Goal: Complete application form

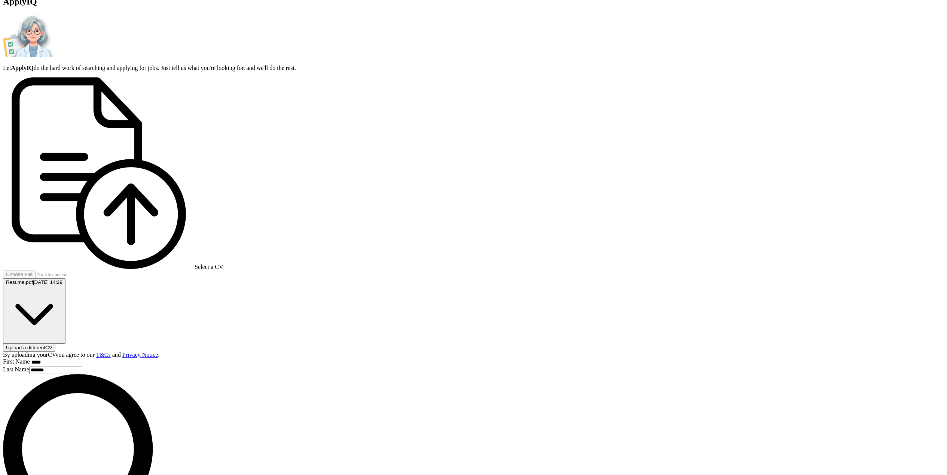
scroll to position [112, 0]
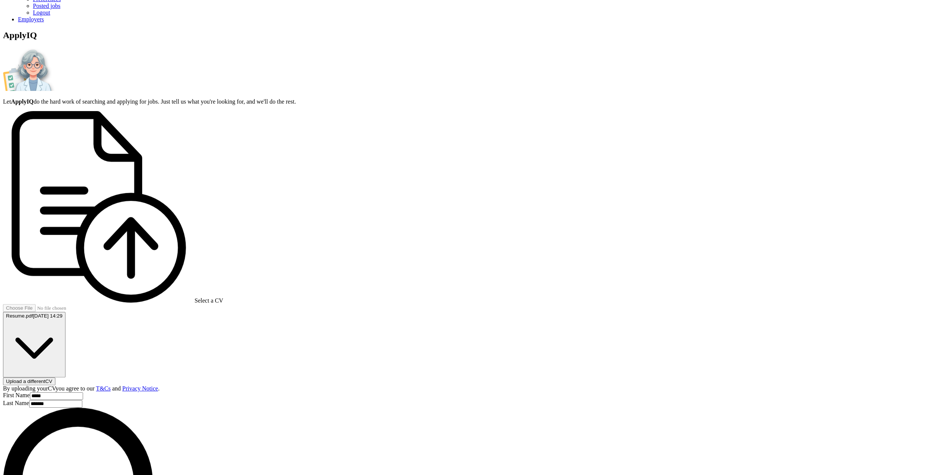
scroll to position [37, 0]
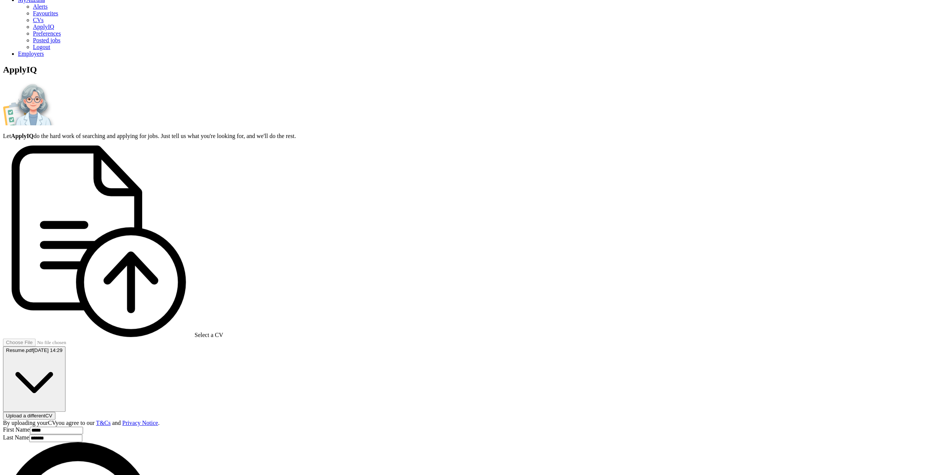
type input "i"
type input "IT"
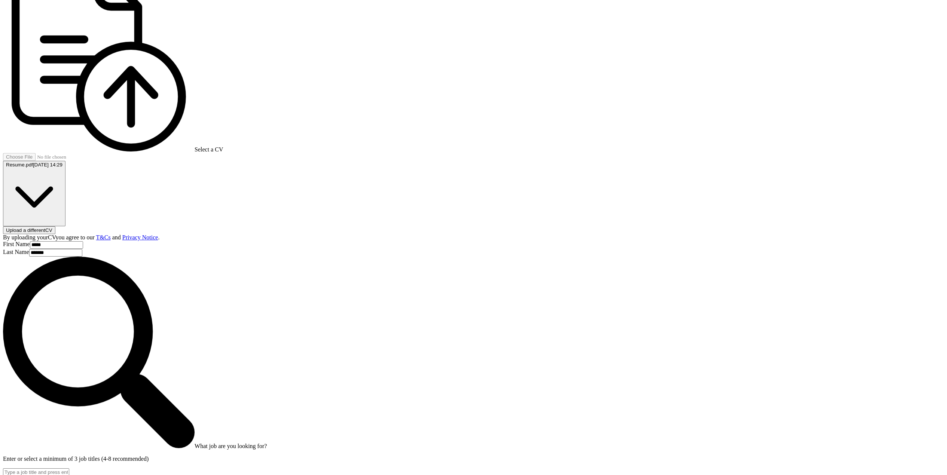
scroll to position [225, 0]
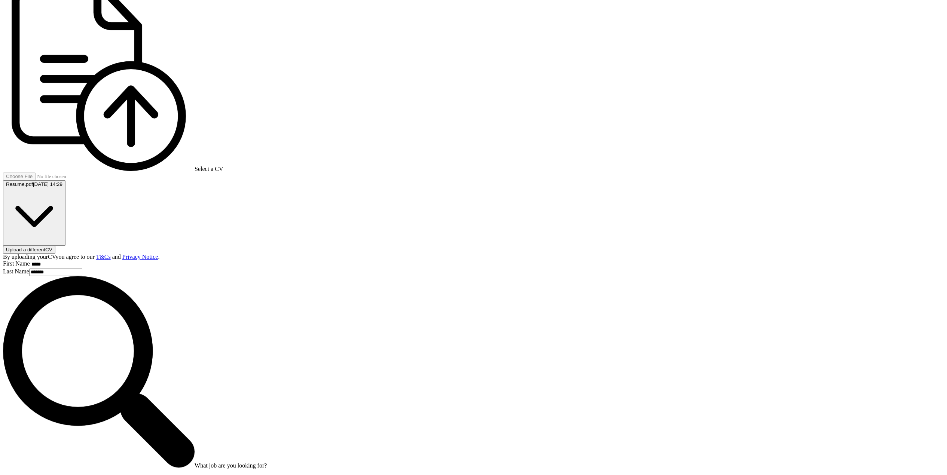
scroll to position [187, 0]
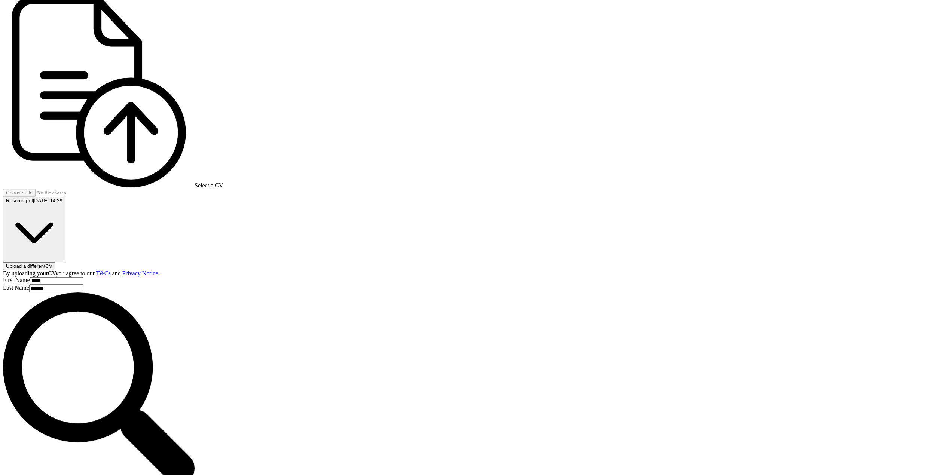
type input "********"
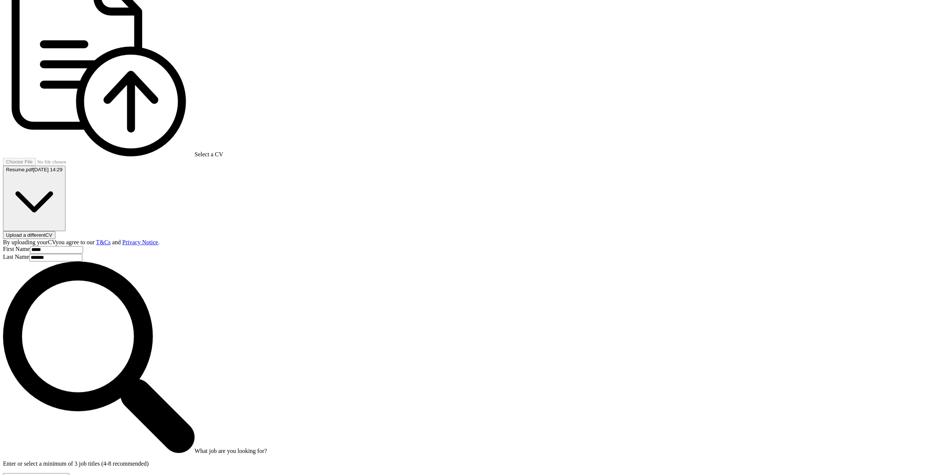
scroll to position [262, 0]
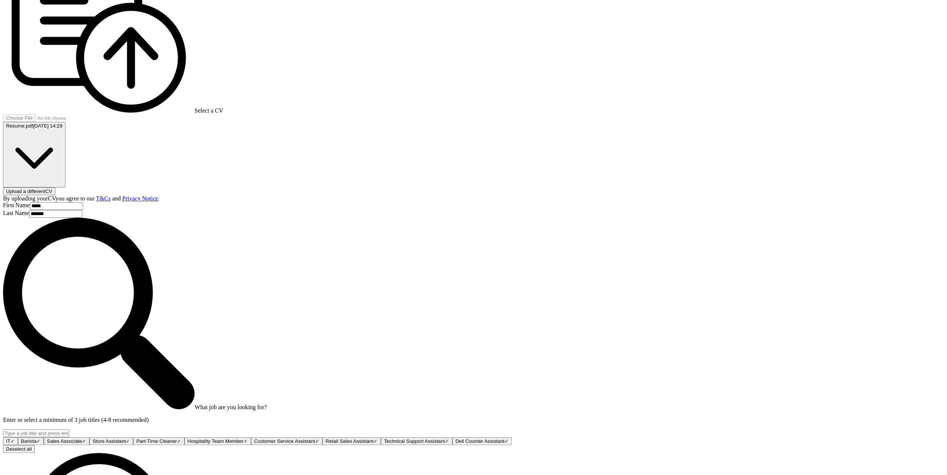
drag, startPoint x: 394, startPoint y: 298, endPoint x: 404, endPoint y: 298, distance: 9.4
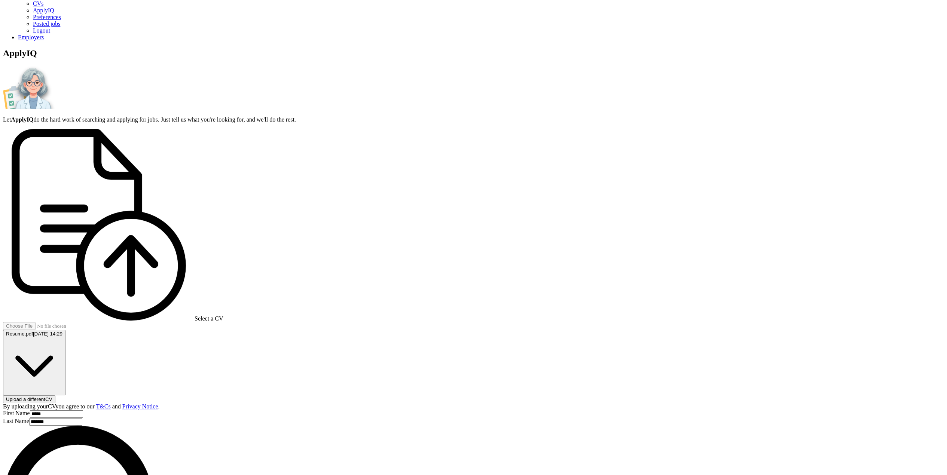
scroll to position [37, 0]
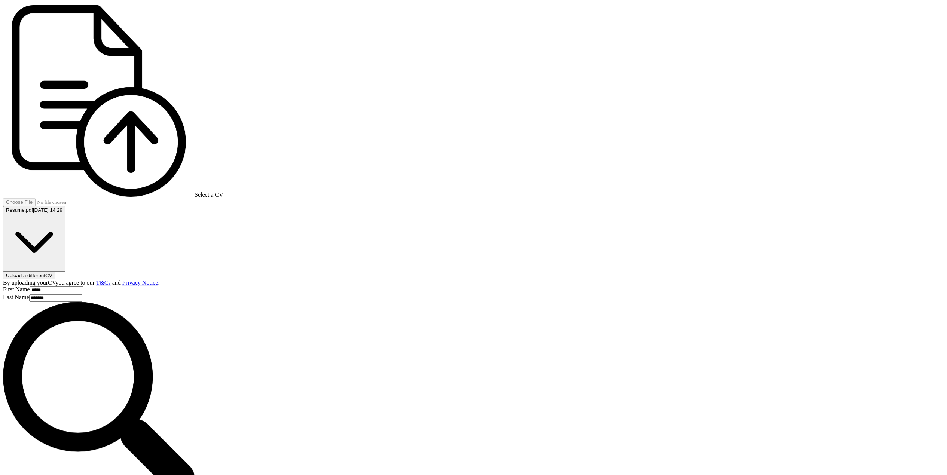
scroll to position [75, 0]
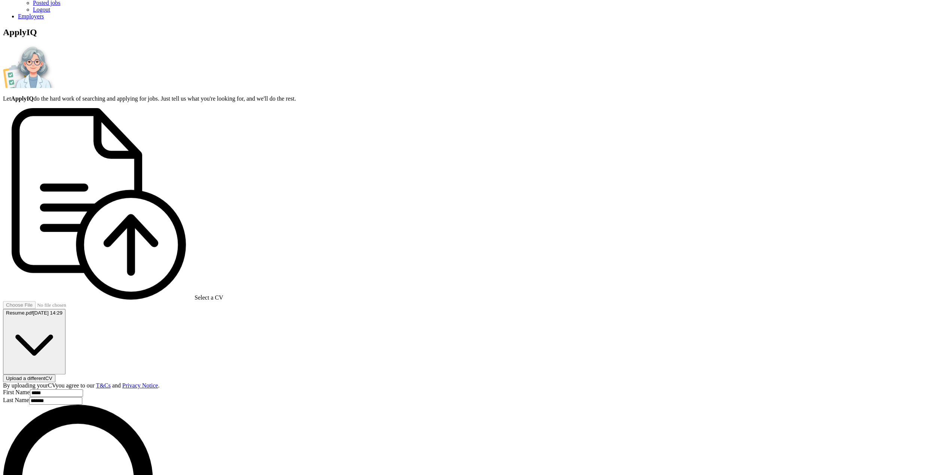
type input "Server"
type input "Data"
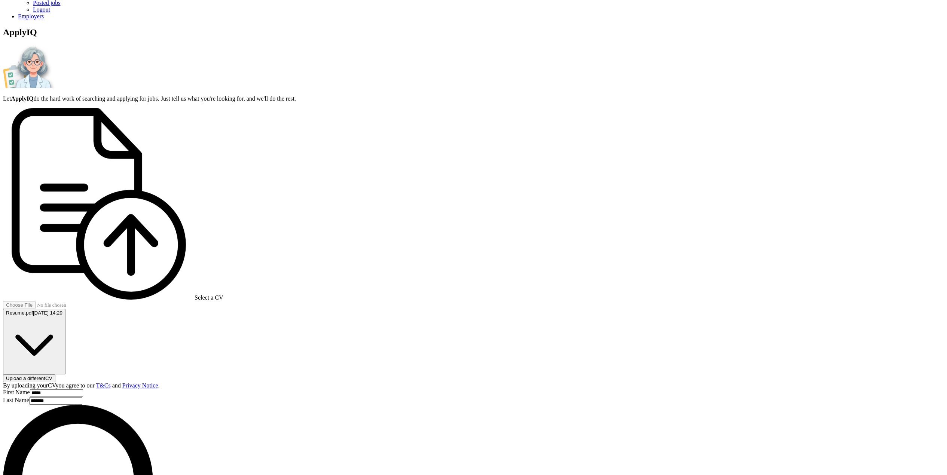
type input "Labourer"
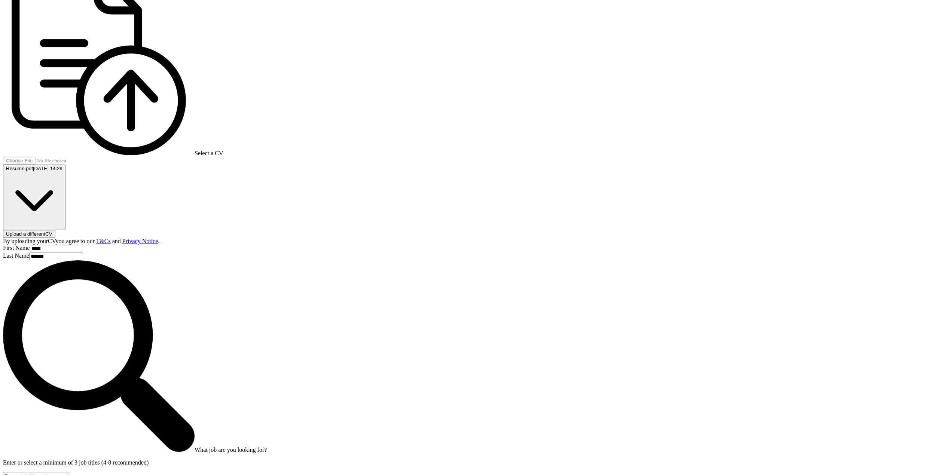
scroll to position [236, 0]
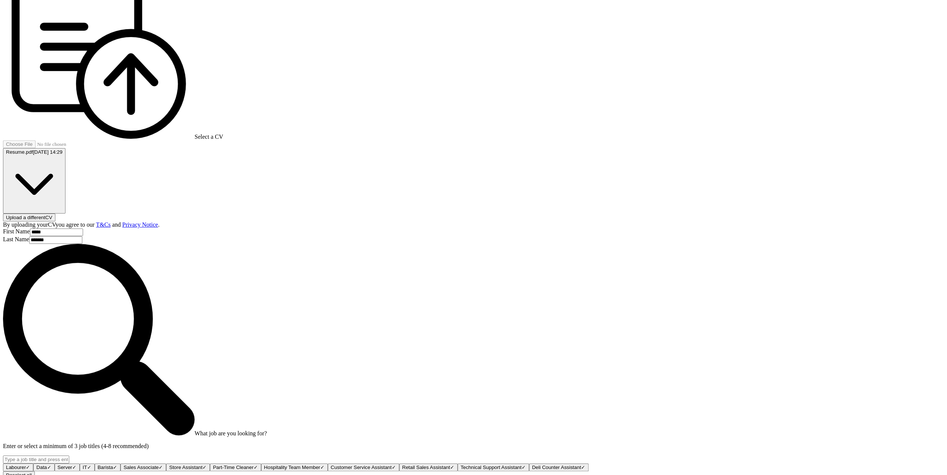
click at [454, 362] on form "Select a CV Resume.pdf [DATE] 14:29 Upload a different CV By uploading your CV …" at bounding box center [473, 469] width 941 height 1045
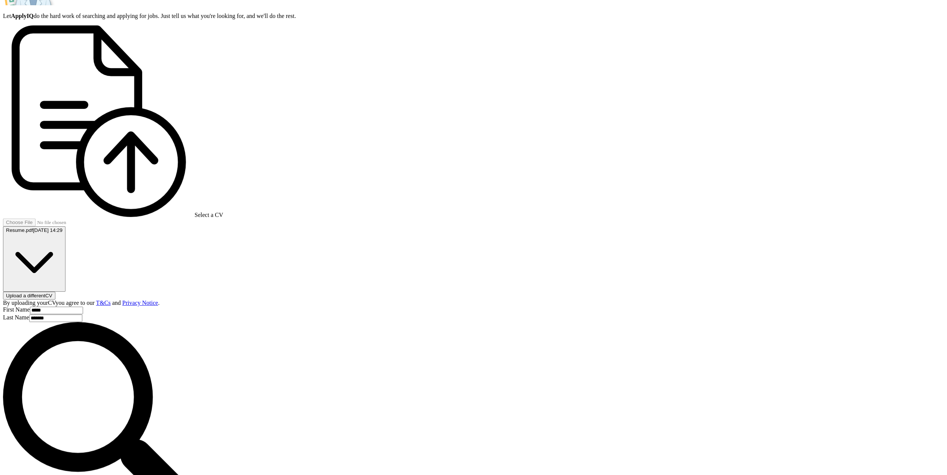
scroll to position [123, 0]
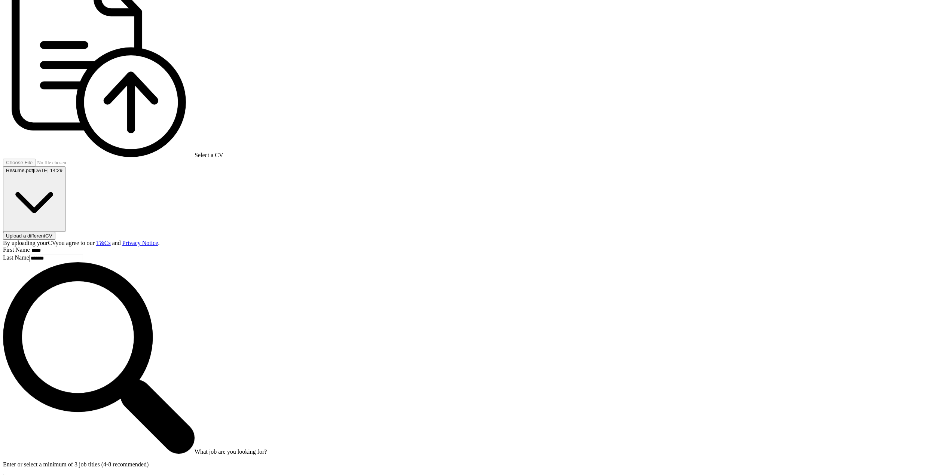
scroll to position [245, 0]
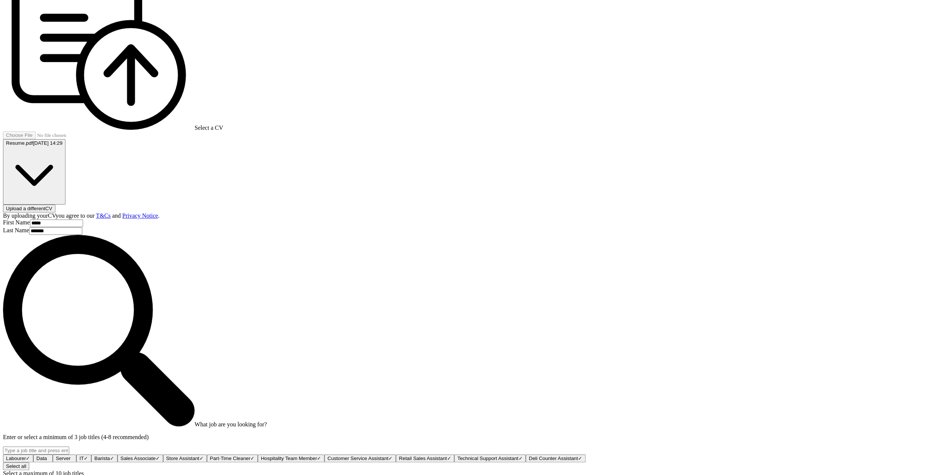
click at [454, 354] on form "Select a CV Resume.pdf [DATE] 14:29 Upload a different CV By uploading your CV …" at bounding box center [473, 445] width 941 height 1014
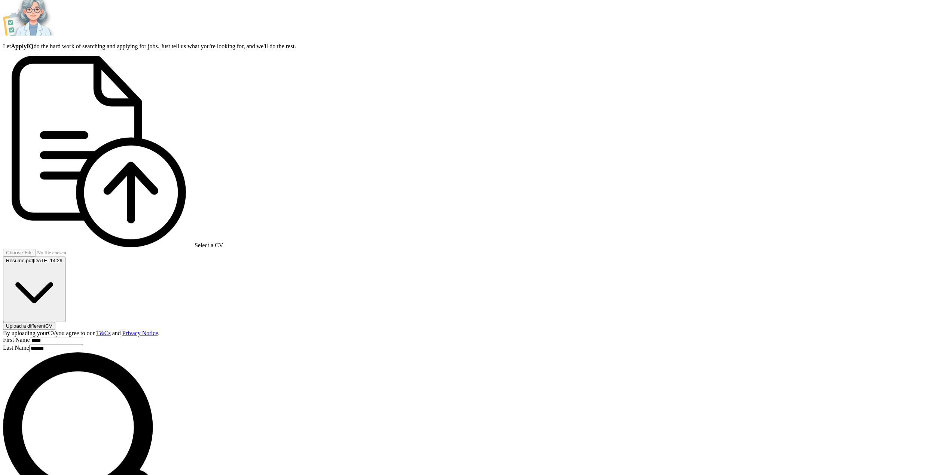
scroll to position [58, 0]
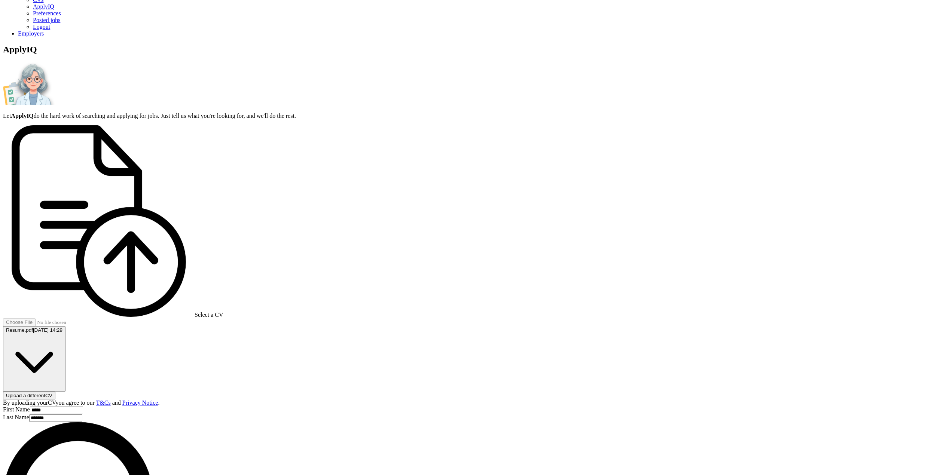
click at [0, 0] on span "×" at bounding box center [0, 0] width 0 height 0
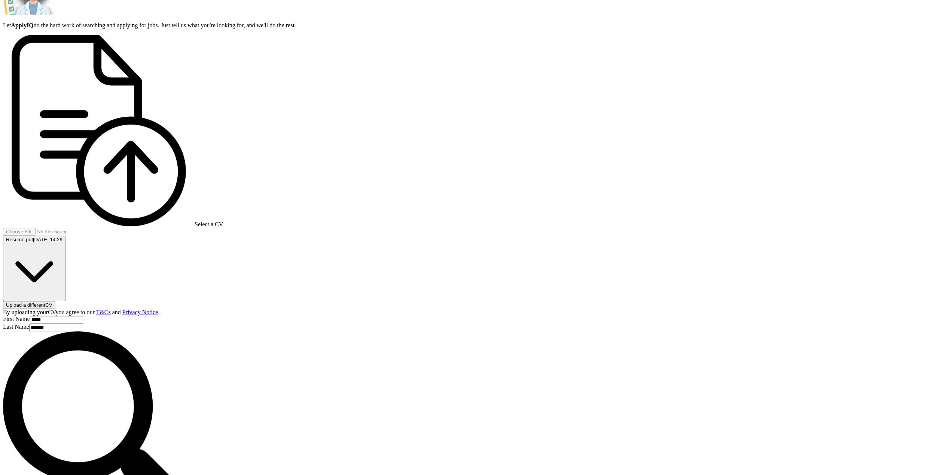
scroll to position [245, 0]
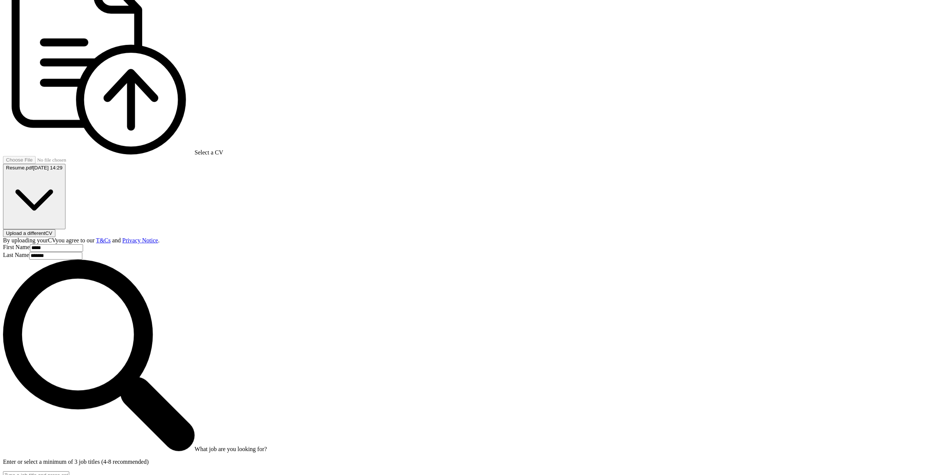
select select "**"
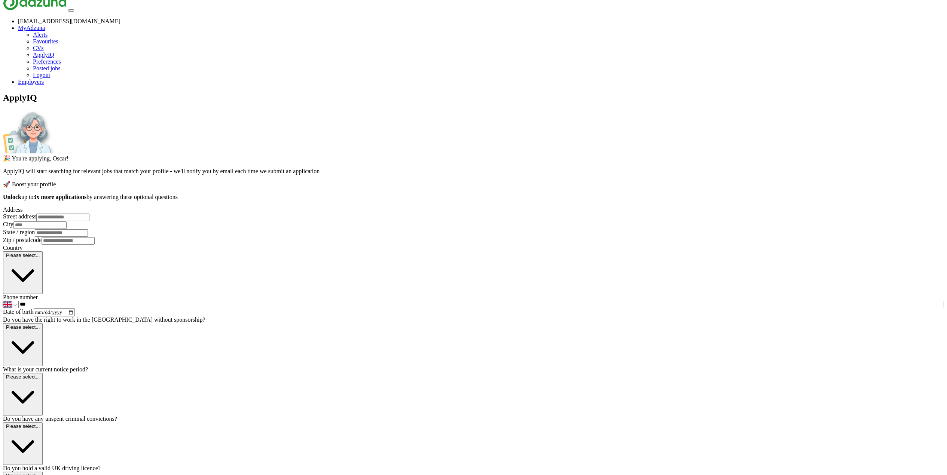
scroll to position [0, 0]
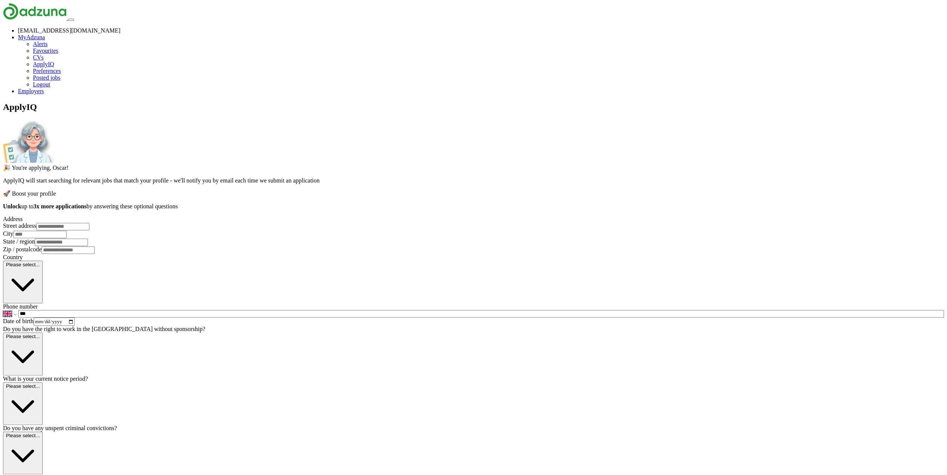
click at [89, 223] on input "text" at bounding box center [62, 226] width 53 height 7
type input "**********"
type input "********"
type input "******"
click at [88, 246] on input "text" at bounding box center [61, 242] width 53 height 7
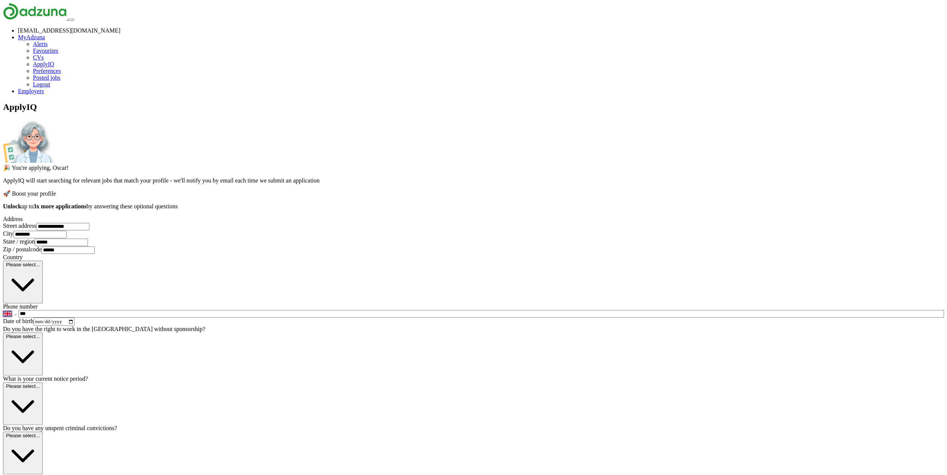
type input "******"
click at [43, 280] on button "Please select..." at bounding box center [23, 282] width 40 height 43
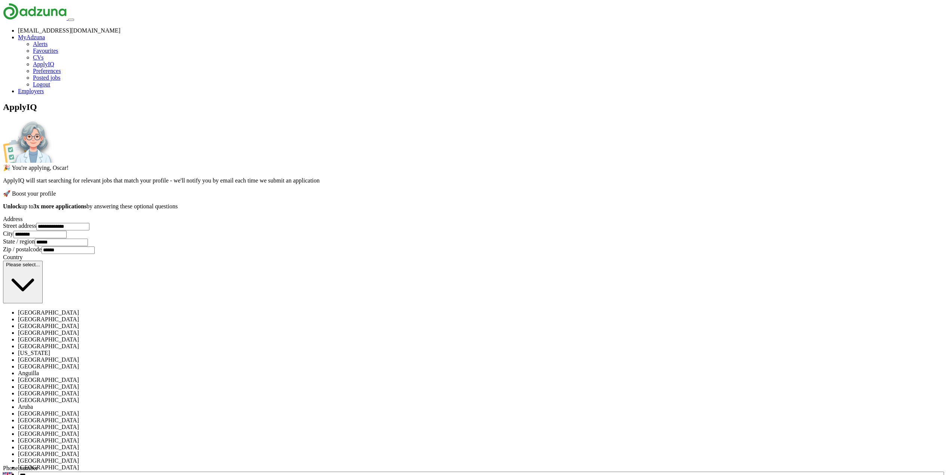
click at [79, 309] on span "[GEOGRAPHIC_DATA]" at bounding box center [48, 312] width 61 height 6
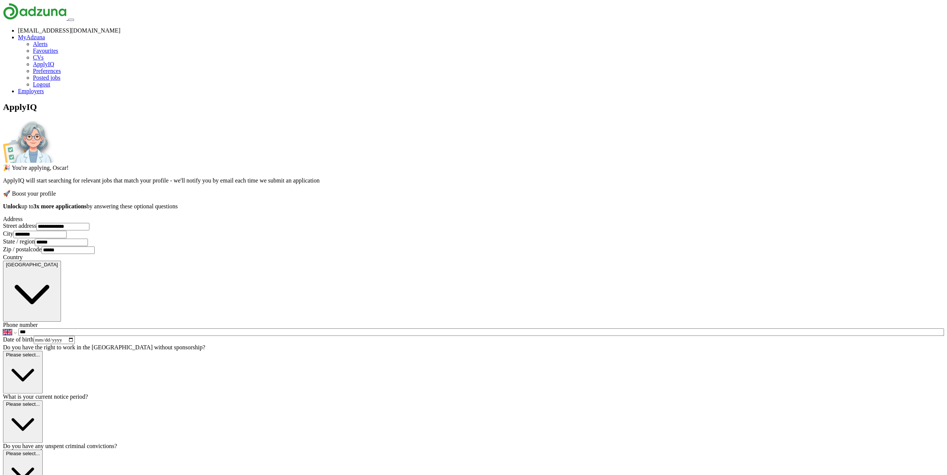
click at [345, 301] on div "**********" at bounding box center [473, 358] width 941 height 512
click at [456, 329] on input "***" at bounding box center [481, 332] width 926 height 7
type input "**********"
click at [319, 366] on div "**********" at bounding box center [473, 358] width 941 height 512
click at [75, 344] on input "date" at bounding box center [54, 340] width 41 height 8
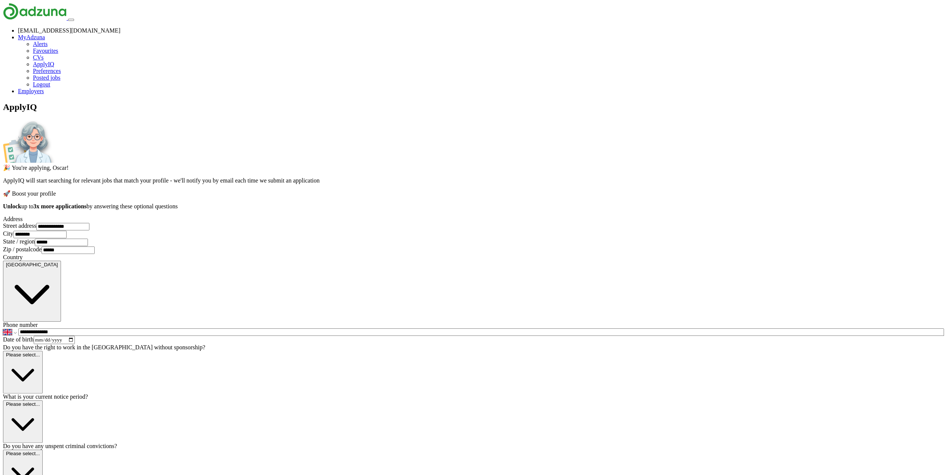
click at [75, 344] on input "date" at bounding box center [54, 340] width 41 height 8
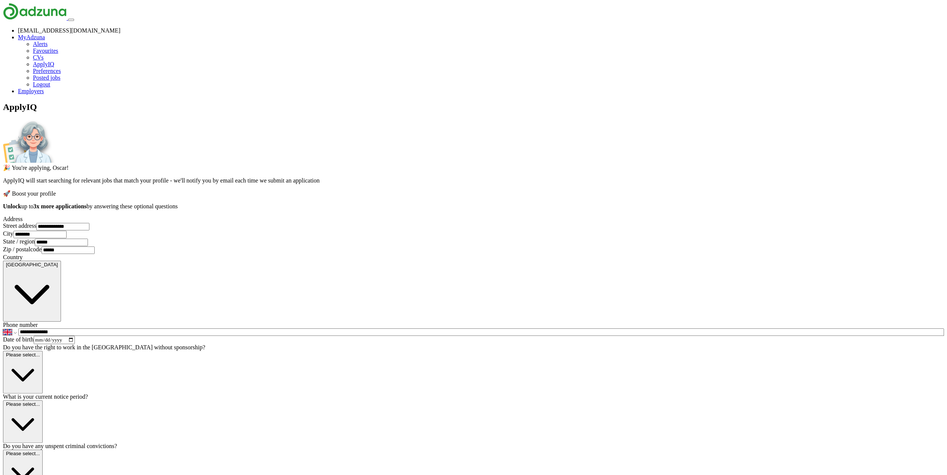
click at [75, 344] on input "date" at bounding box center [54, 340] width 41 height 8
type input "**********"
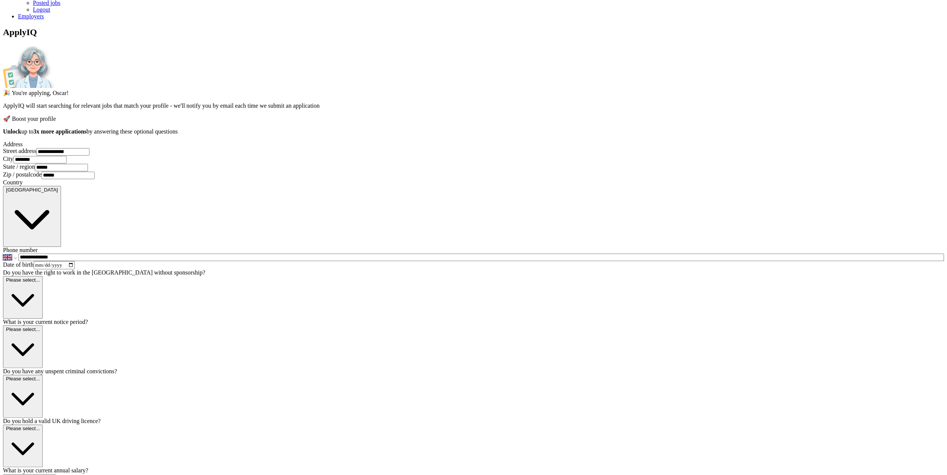
scroll to position [112, 0]
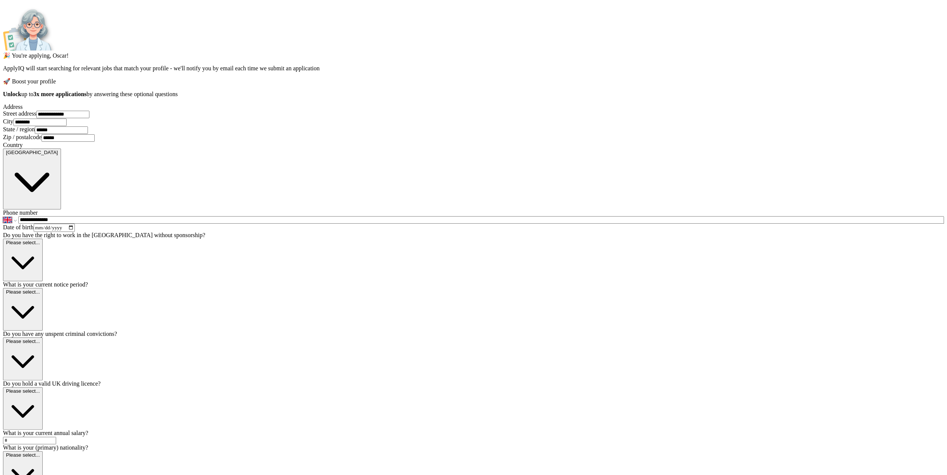
click at [40, 245] on span "Please select..." at bounding box center [23, 243] width 34 height 6
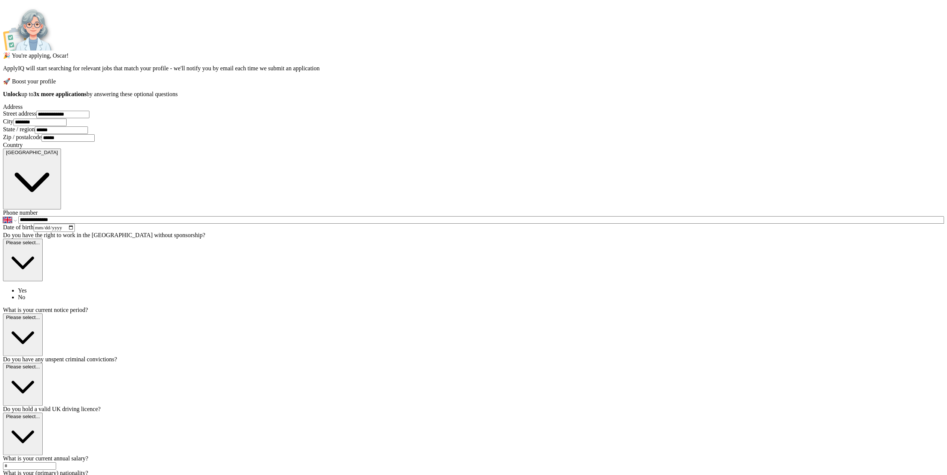
click at [415, 294] on div "Yes" at bounding box center [481, 290] width 926 height 7
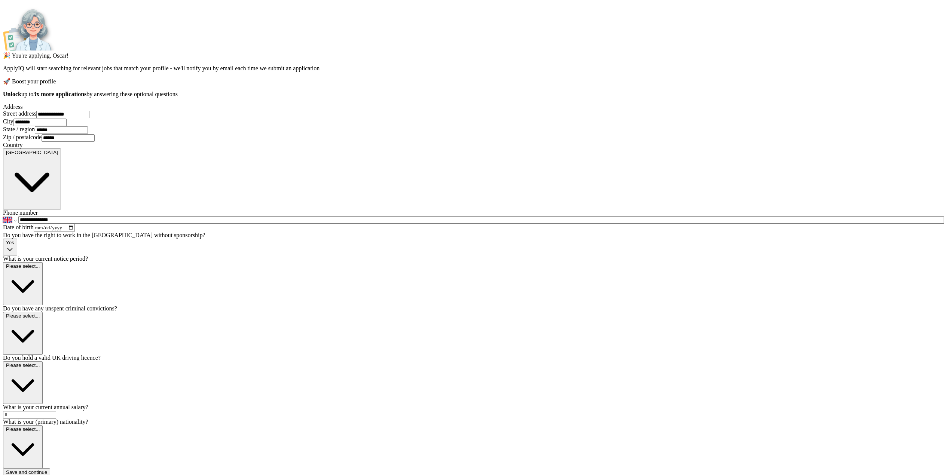
click at [40, 269] on span "Please select..." at bounding box center [23, 266] width 34 height 6
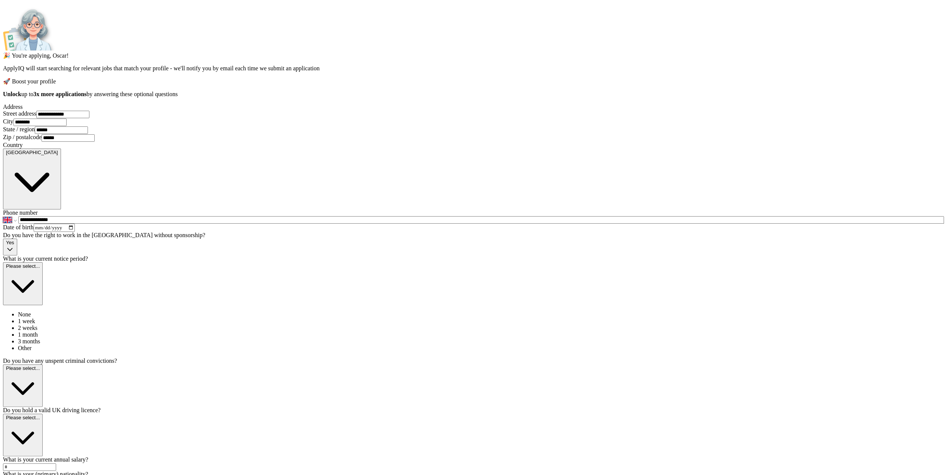
drag, startPoint x: 403, startPoint y: 367, endPoint x: 398, endPoint y: 367, distance: 4.5
click at [31, 318] on span "None" at bounding box center [24, 314] width 13 height 6
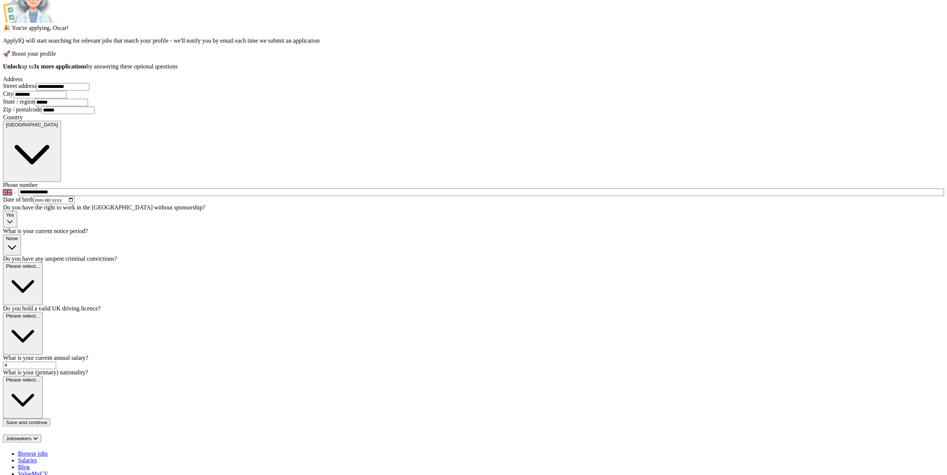
scroll to position [187, 0]
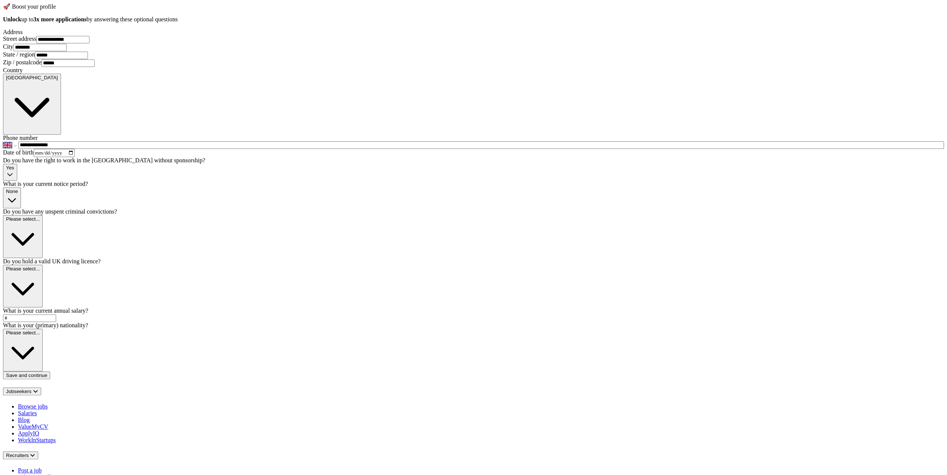
click at [43, 258] on button "Please select..." at bounding box center [23, 236] width 40 height 43
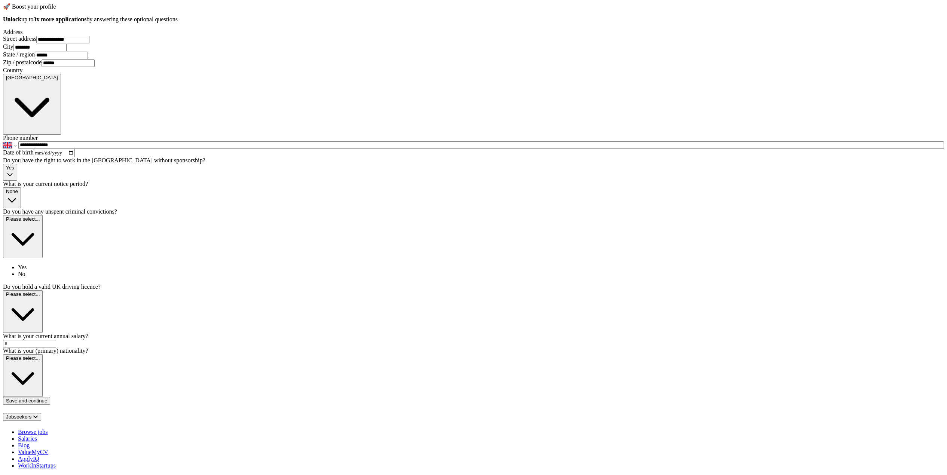
click at [406, 278] on div "No" at bounding box center [481, 274] width 926 height 7
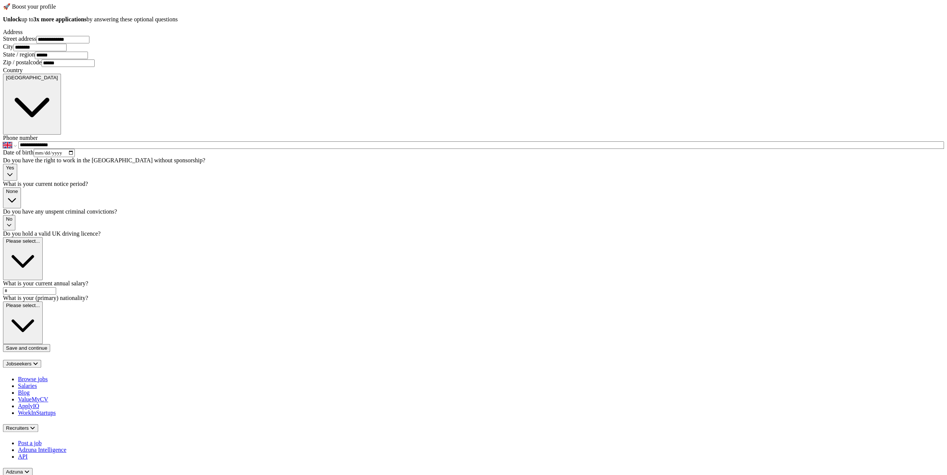
click at [40, 244] on span "Please select..." at bounding box center [23, 241] width 34 height 6
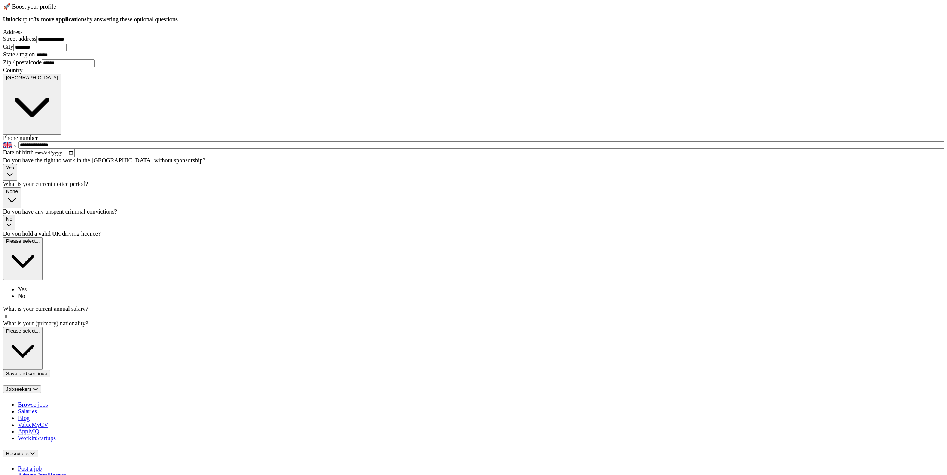
click at [25, 299] on span "No" at bounding box center [21, 296] width 7 height 6
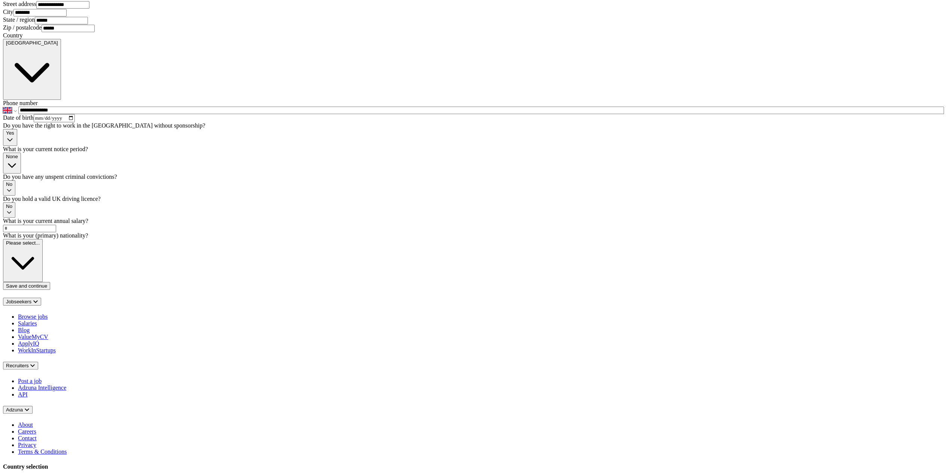
scroll to position [262, 0]
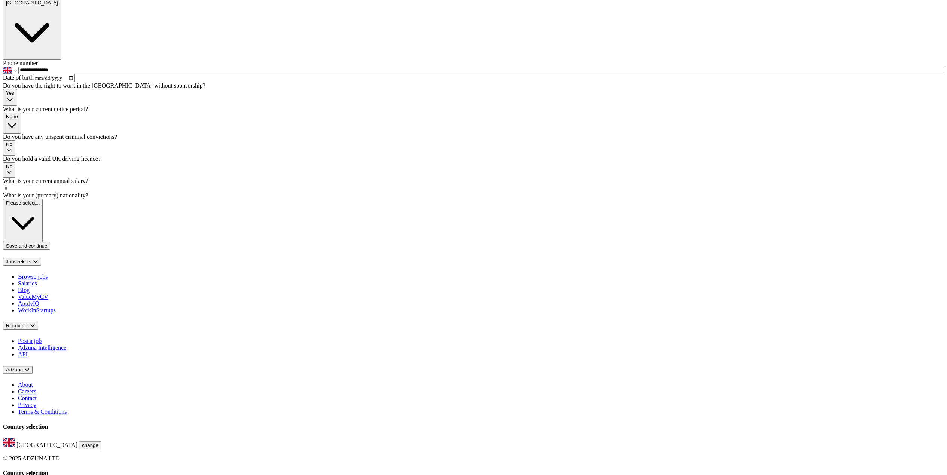
click at [56, 192] on input "text" at bounding box center [29, 188] width 53 height 7
click at [43, 242] on button "Please select..." at bounding box center [23, 220] width 40 height 43
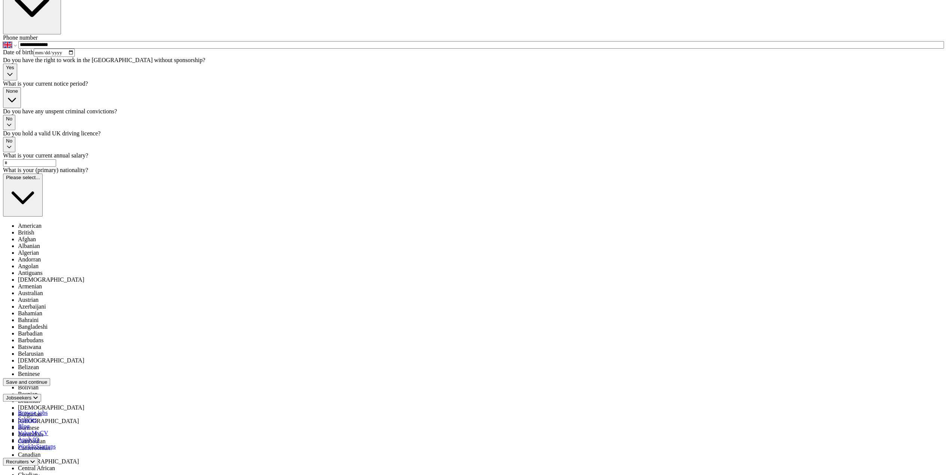
scroll to position [299, 0]
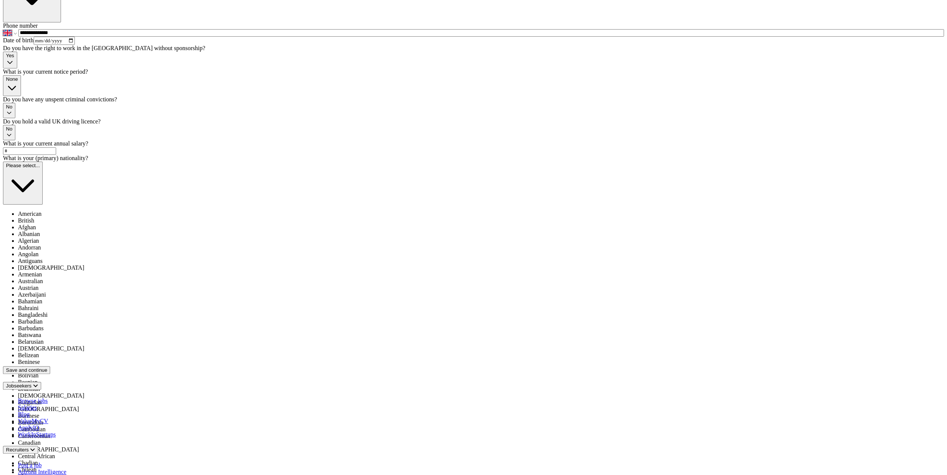
click at [418, 224] on div "British" at bounding box center [481, 220] width 926 height 7
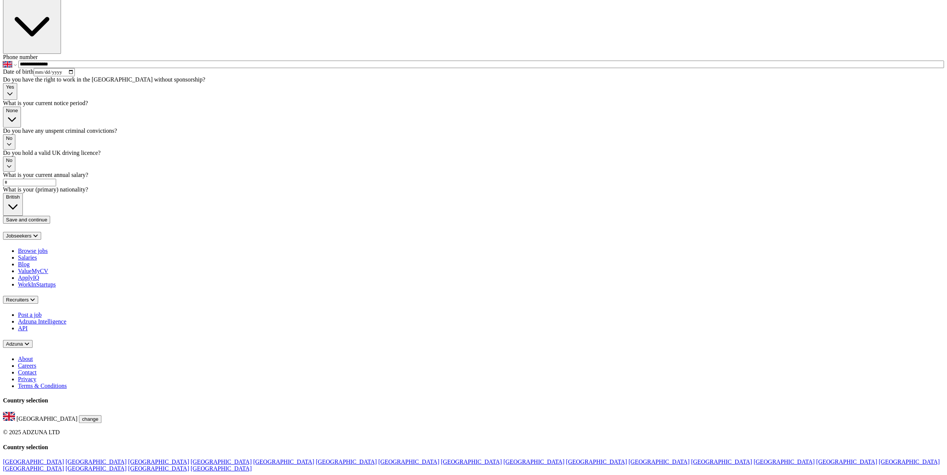
click at [50, 224] on button "Save and continue" at bounding box center [26, 220] width 47 height 8
